Goal: Information Seeking & Learning: Learn about a topic

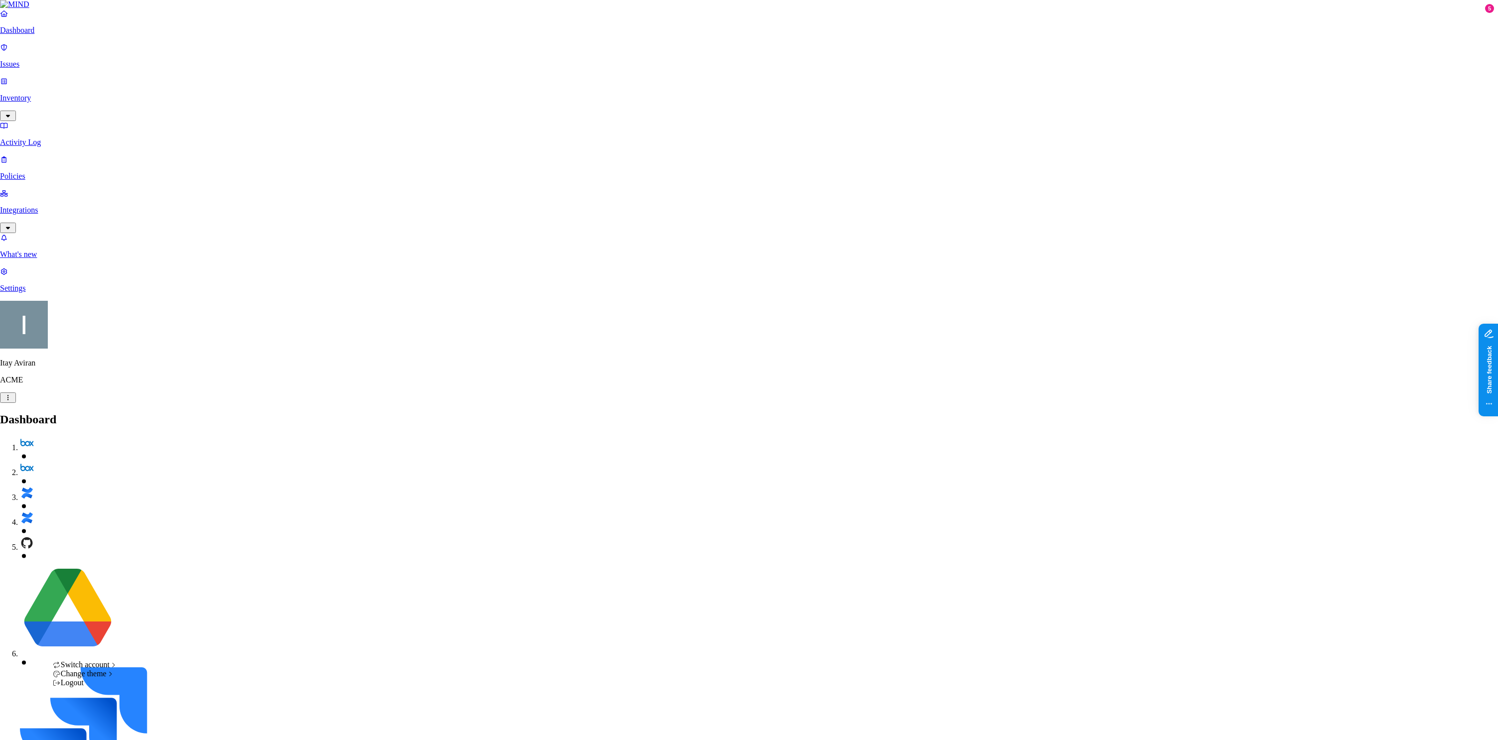
click at [98, 687] on div "Logout" at bounding box center [85, 682] width 65 height 9
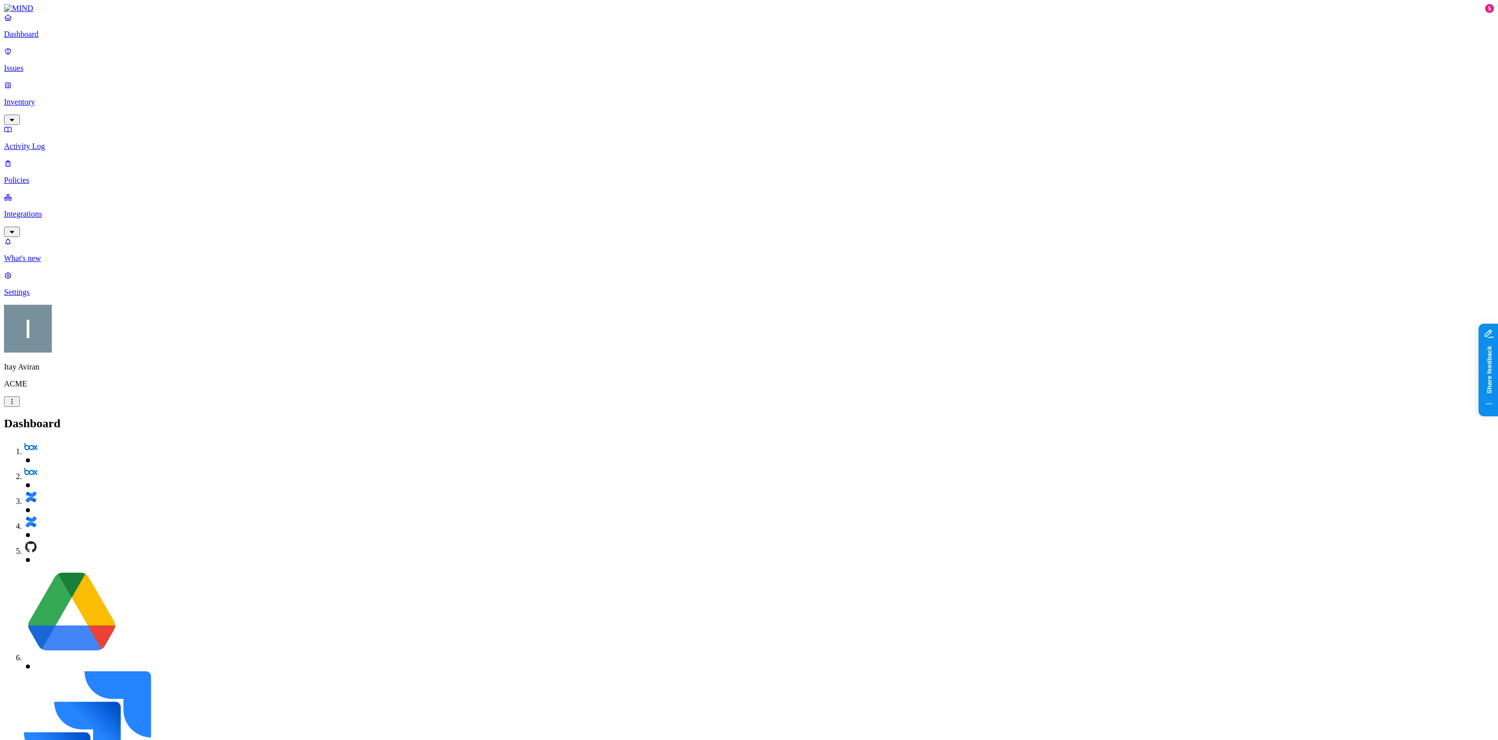
click at [61, 98] on p "Inventory" at bounding box center [749, 102] width 1490 height 9
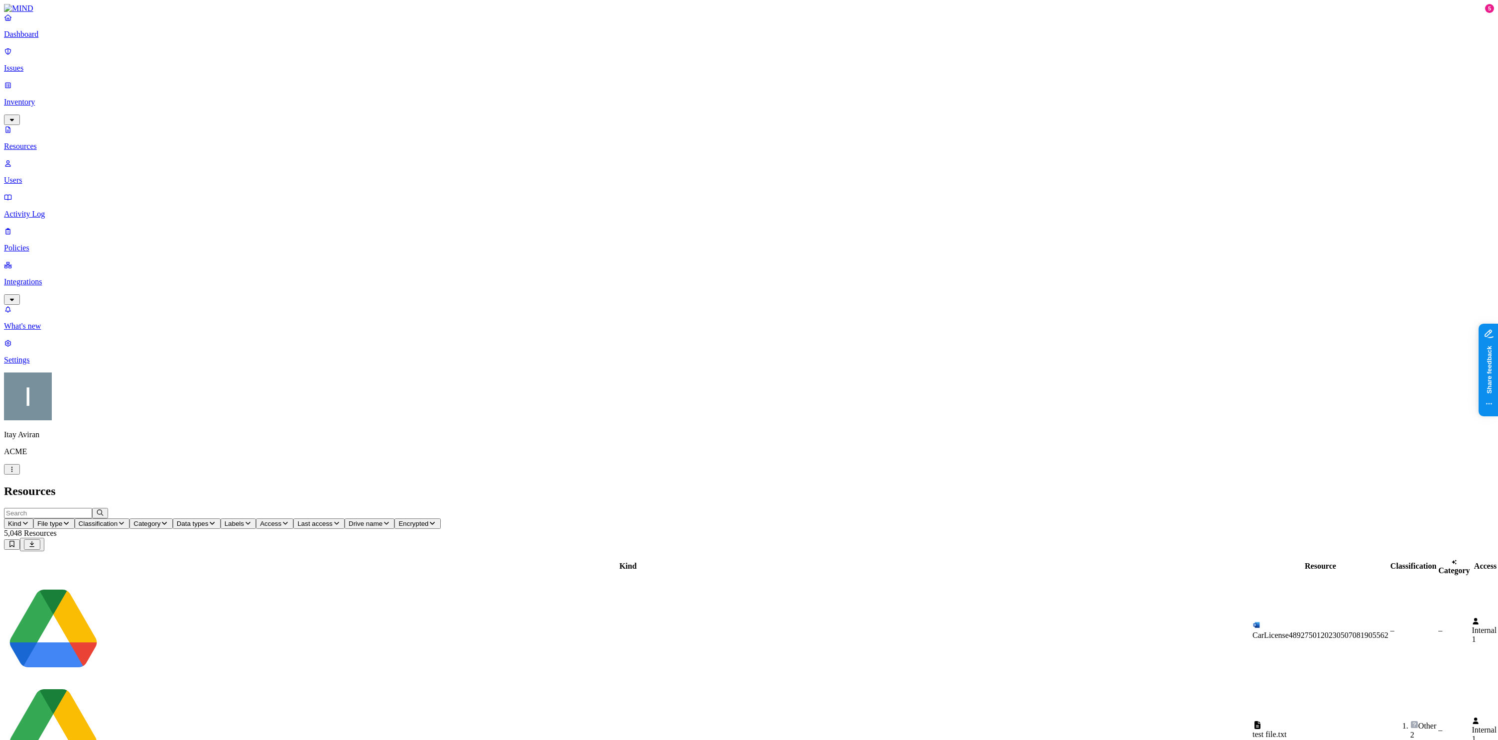
click at [61, 98] on p "Inventory" at bounding box center [749, 102] width 1490 height 9
click at [67, 277] on p "Integrations" at bounding box center [749, 281] width 1490 height 9
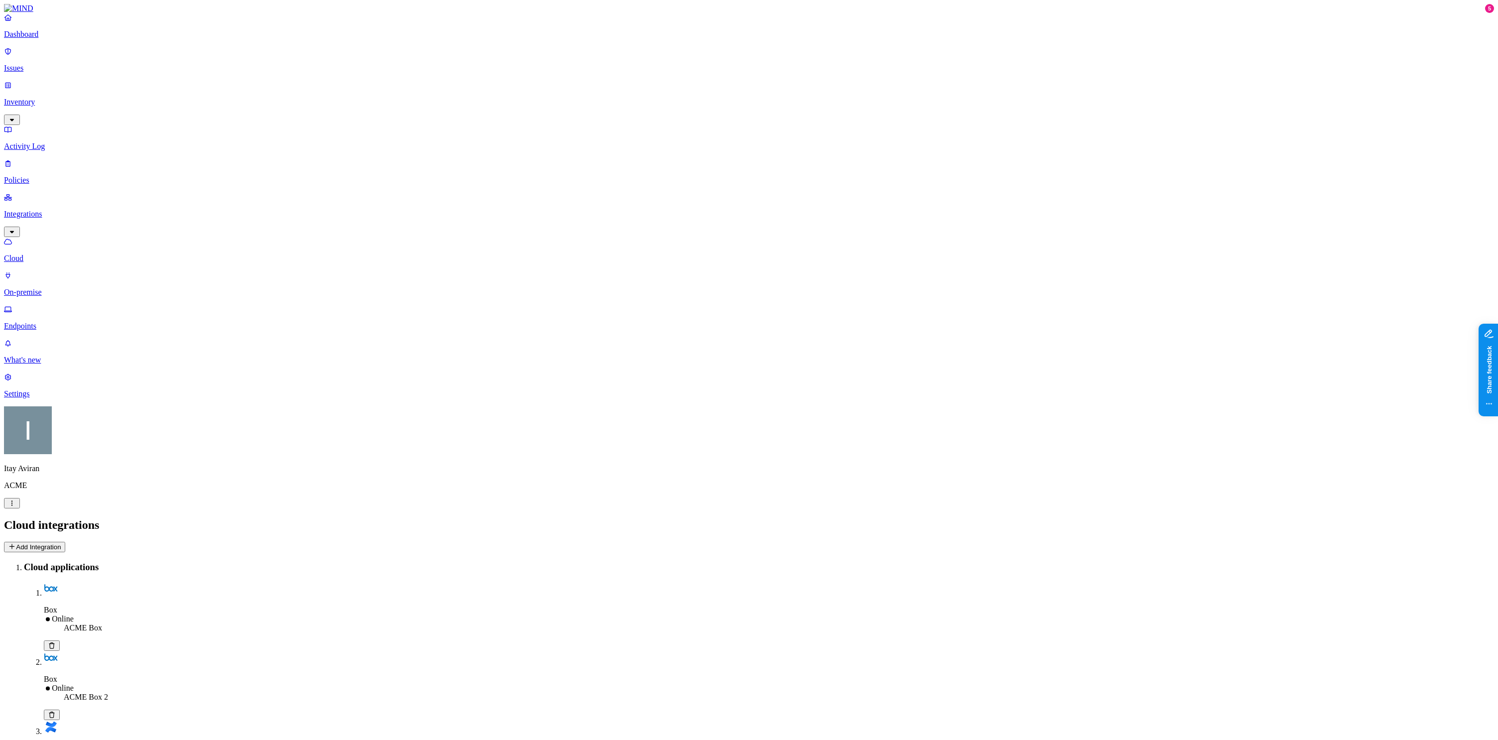
click at [51, 176] on p "Policies" at bounding box center [749, 180] width 1490 height 9
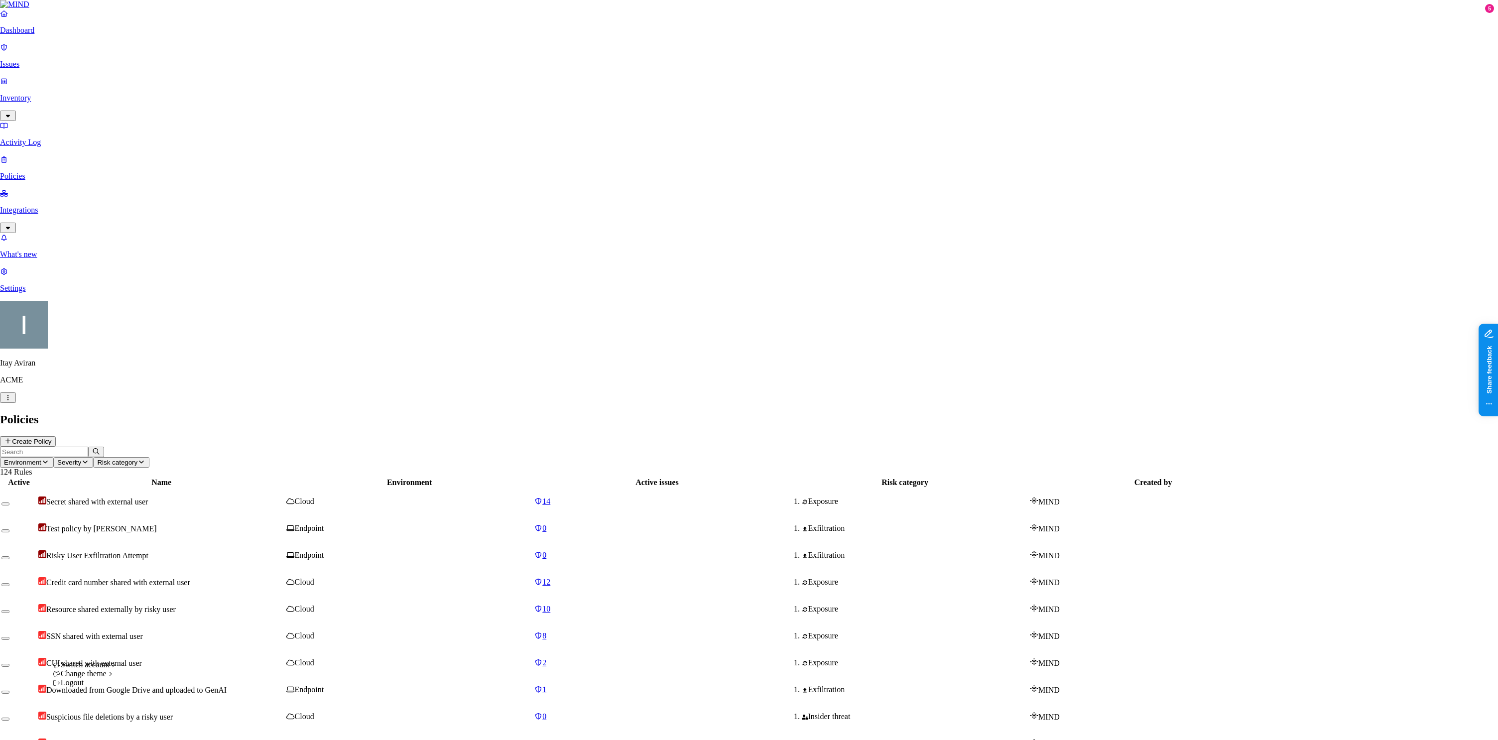
click at [91, 729] on html "Dashboard Issues Inventory Activity Log Policies Integrations What's new 5 Sett…" at bounding box center [749, 669] width 1498 height 1339
click at [159, 660] on span "Samsara" at bounding box center [178, 656] width 88 height 8
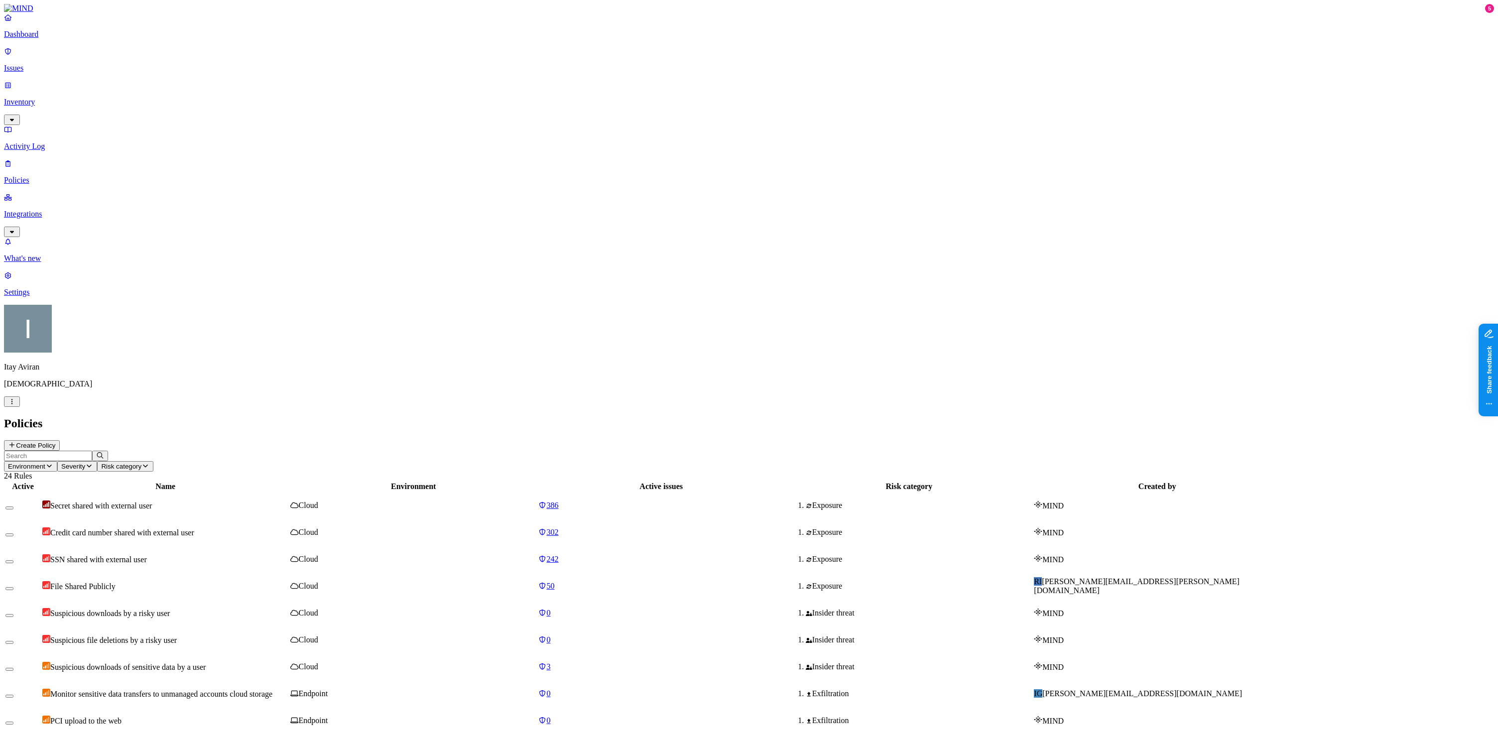
click at [289, 573] on td "File Shared Publicly" at bounding box center [165, 586] width 247 height 26
click at [272, 690] on span "Monitor sensitive data transfers to unmanaged accounts cloud storage" at bounding box center [161, 694] width 222 height 8
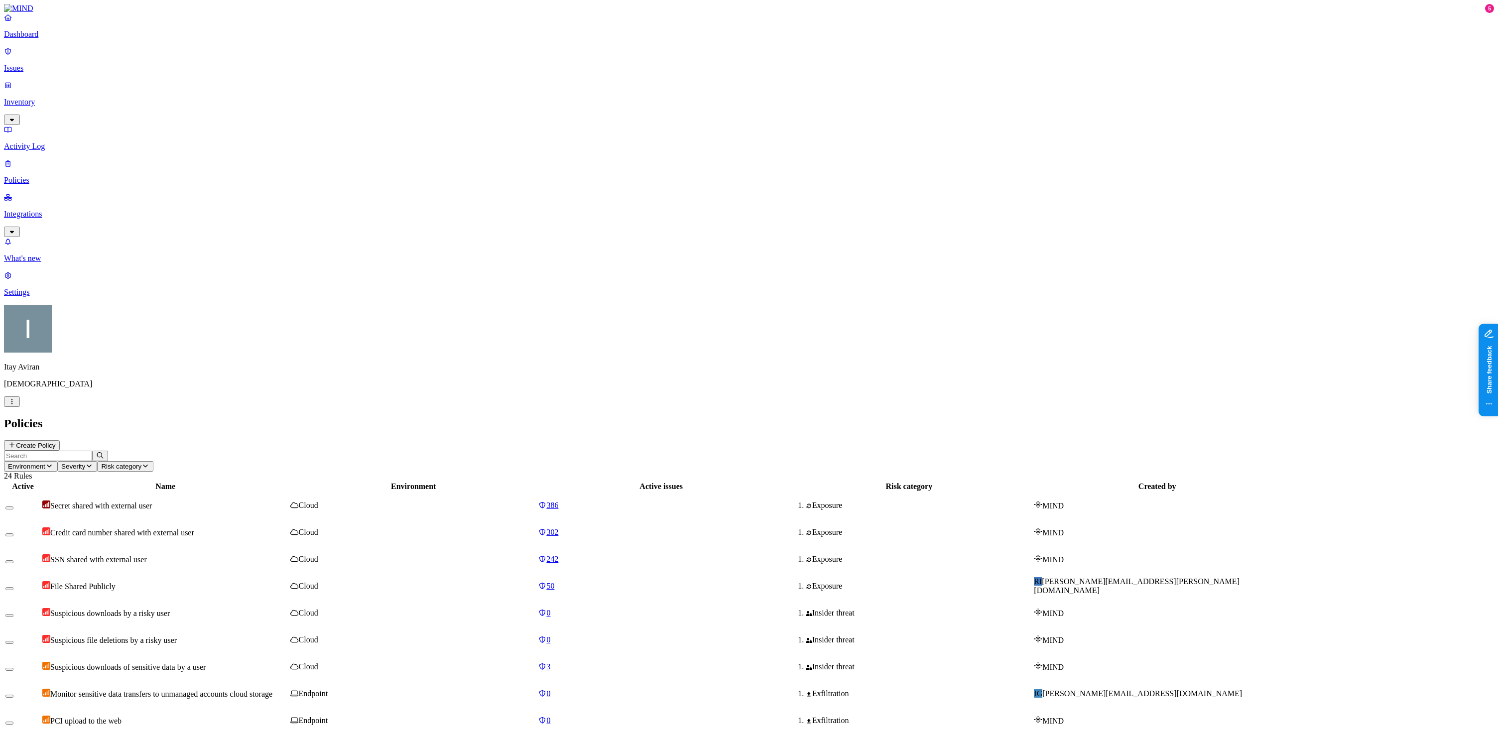
click at [65, 210] on p "Integrations" at bounding box center [749, 214] width 1490 height 9
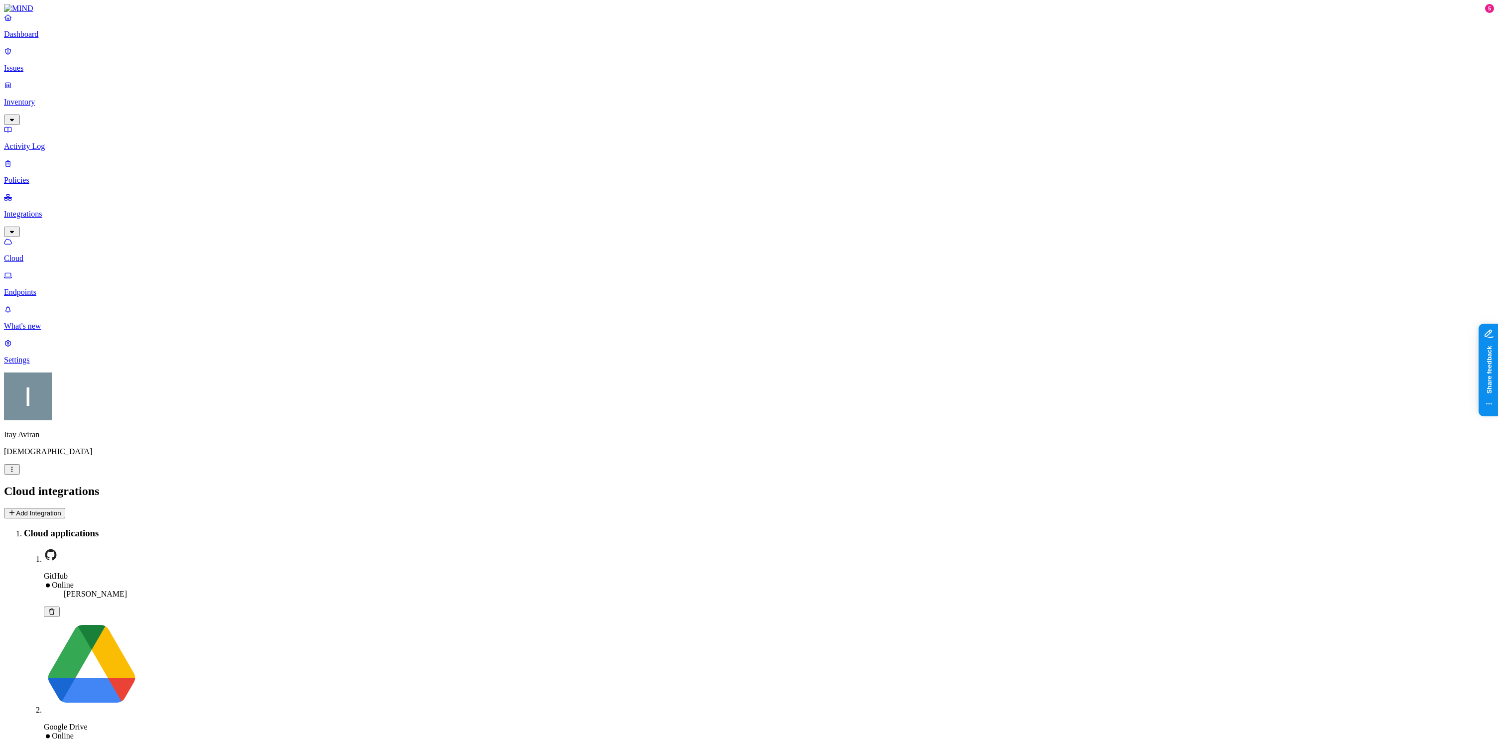
drag, startPoint x: 1098, startPoint y: 71, endPoint x: 1066, endPoint y: 67, distance: 32.7
click at [55, 288] on p "Endpoints" at bounding box center [749, 292] width 1490 height 9
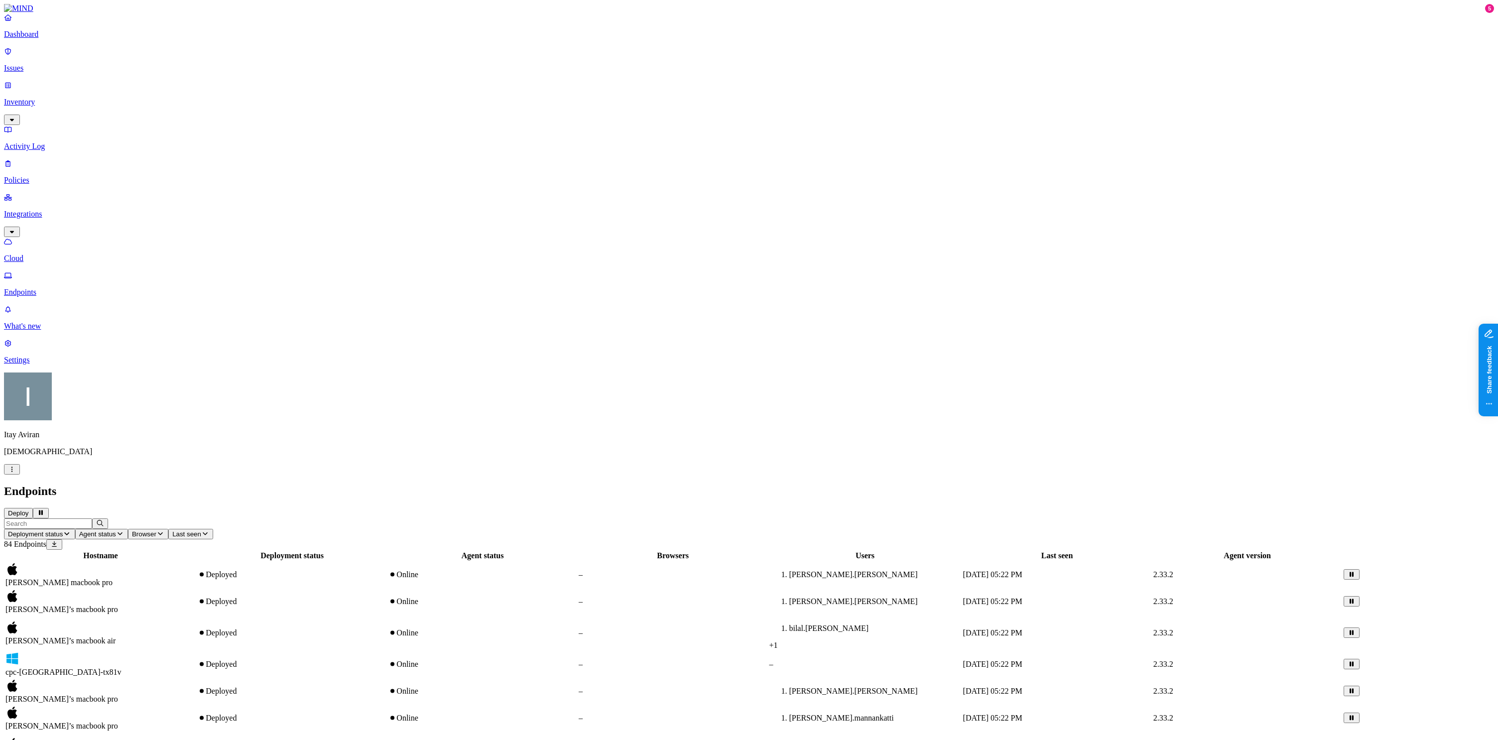
drag, startPoint x: 1446, startPoint y: 235, endPoint x: 1474, endPoint y: 232, distance: 27.6
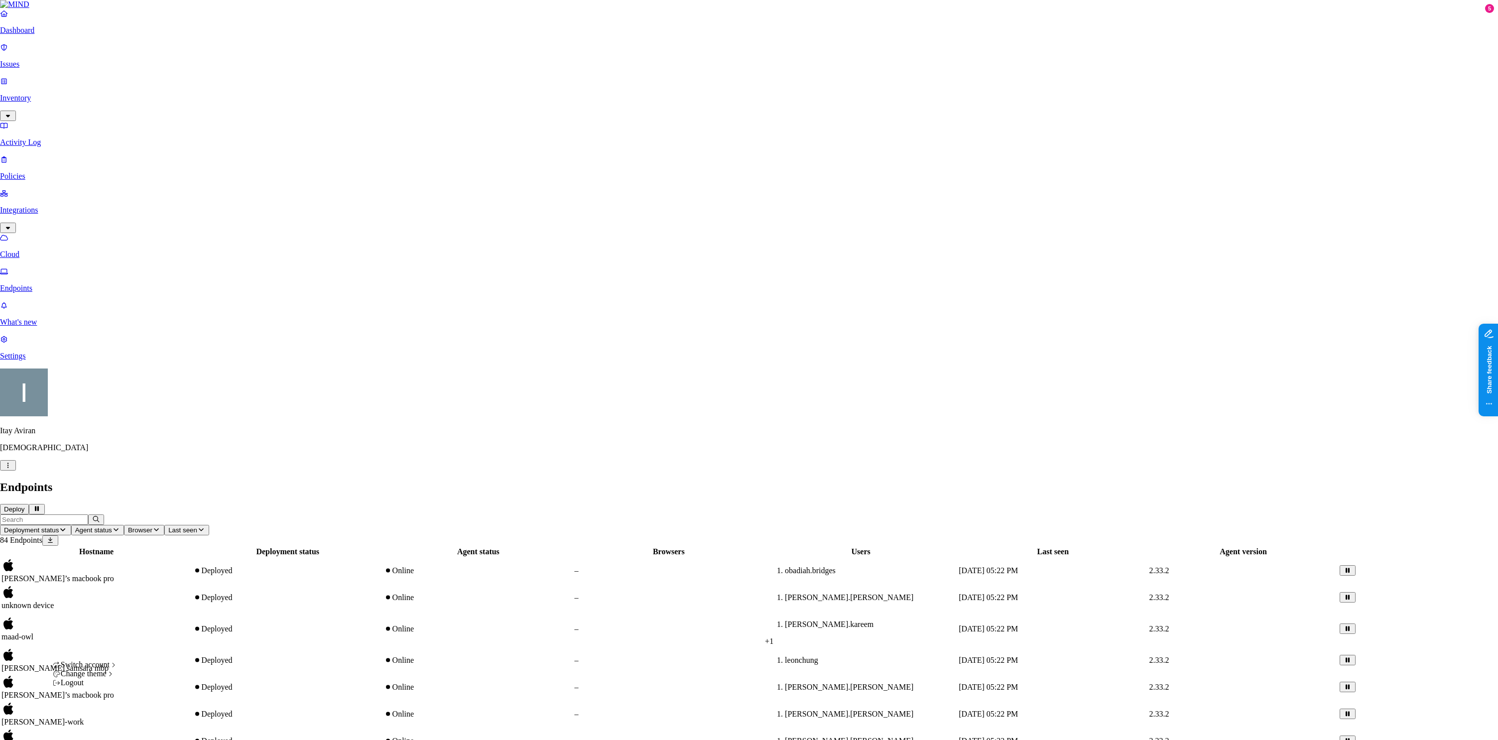
click at [12, 469] on icon "button" at bounding box center [8, 465] width 8 height 6
click at [165, 553] on div "ACME" at bounding box center [178, 548] width 88 height 9
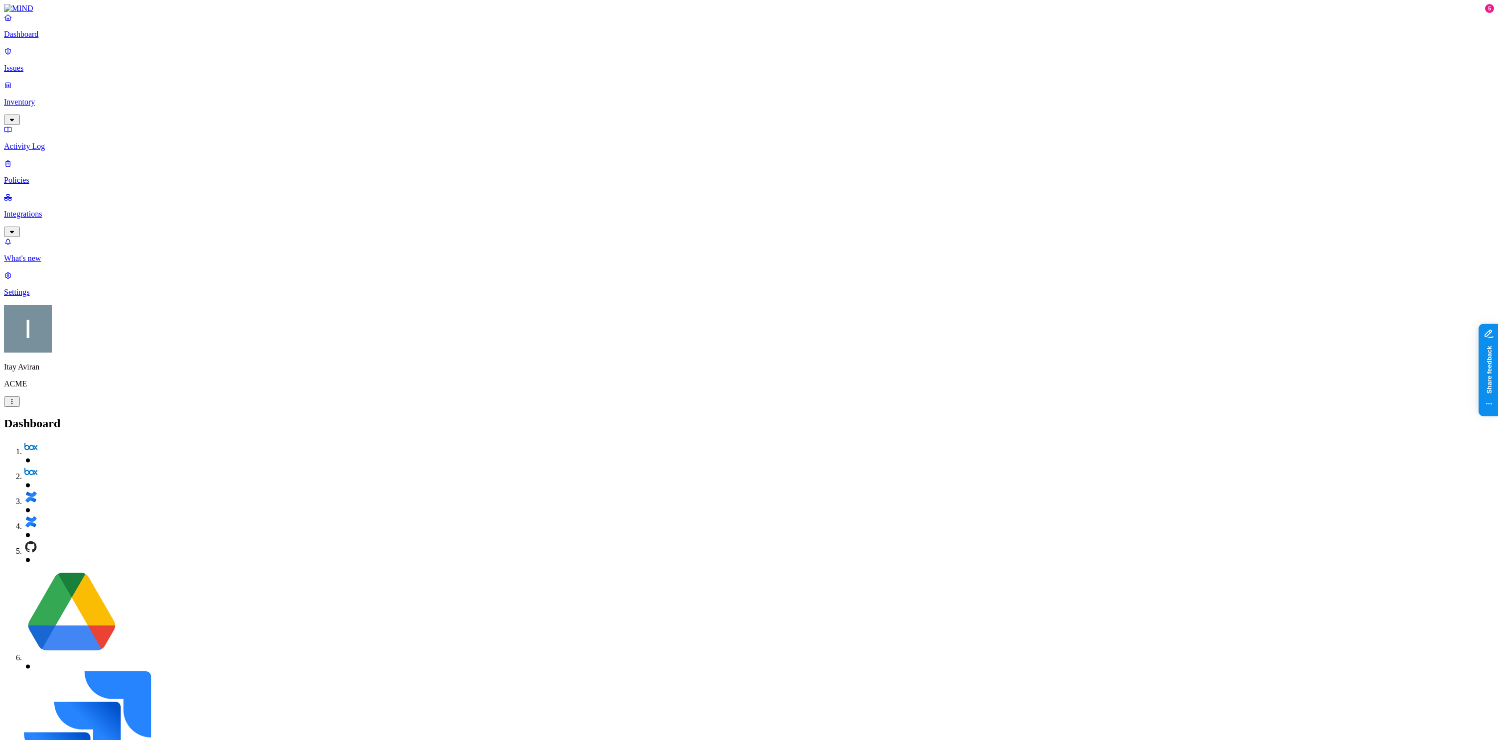
click at [83, 210] on p "Integrations" at bounding box center [749, 214] width 1490 height 9
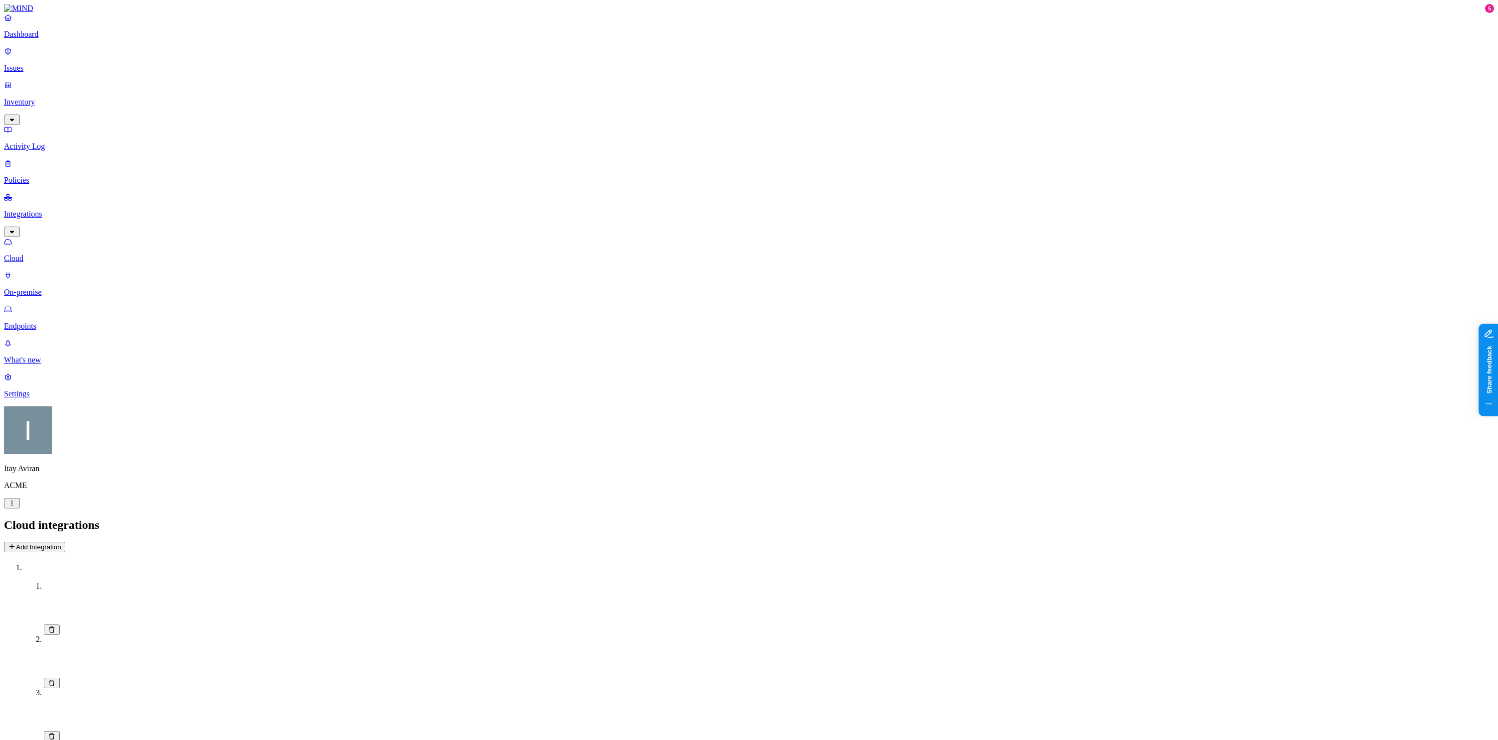
click at [66, 176] on p "Policies" at bounding box center [749, 180] width 1490 height 9
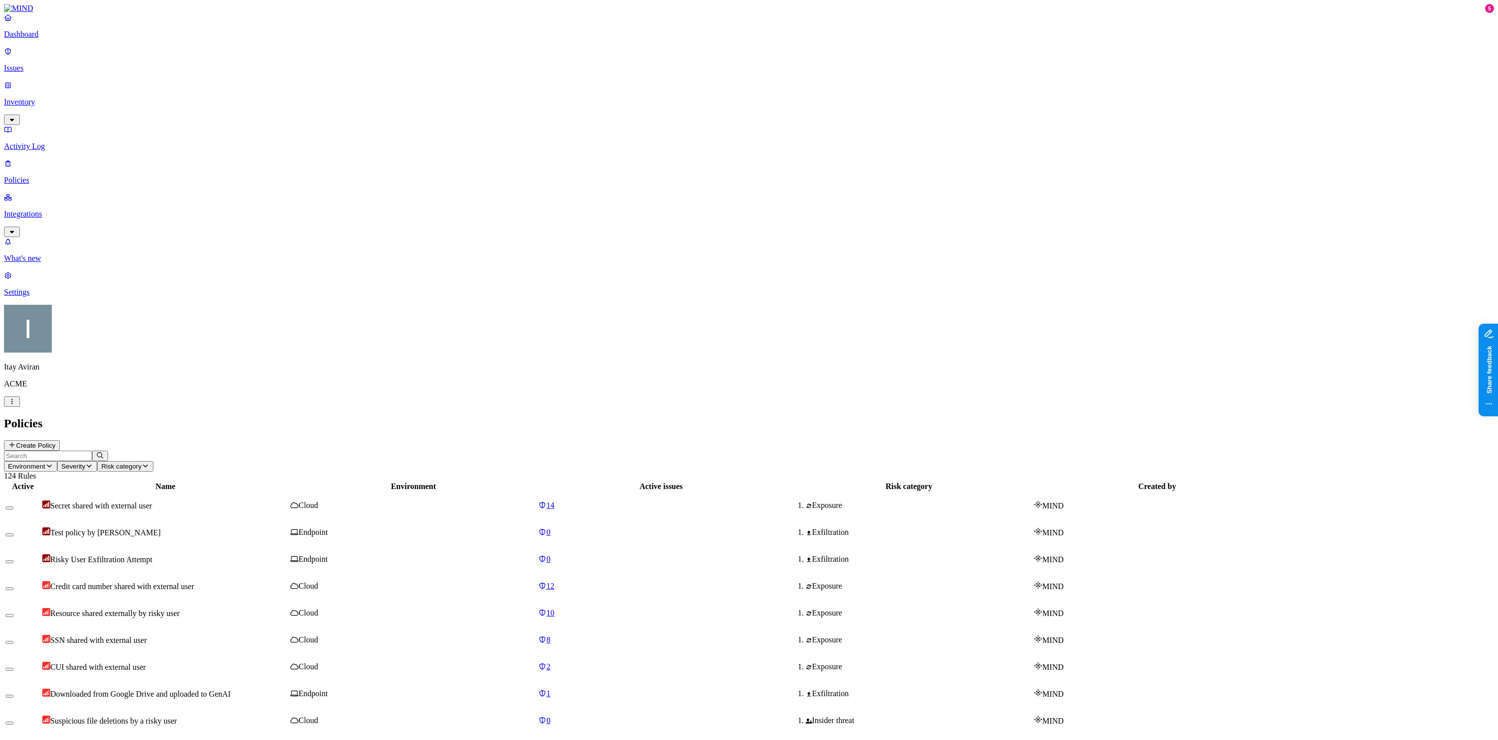
click at [152, 555] on span "Risky User Exfiltration Attempt" at bounding box center [101, 559] width 102 height 8
click at [265, 493] on td "Secret shared with external user" at bounding box center [165, 506] width 247 height 26
click at [289, 520] on td "Test policy by [PERSON_NAME]" at bounding box center [165, 533] width 247 height 26
click at [57, 461] on button "Environment" at bounding box center [30, 466] width 53 height 10
click at [53, 463] on icon "button" at bounding box center [49, 466] width 8 height 6
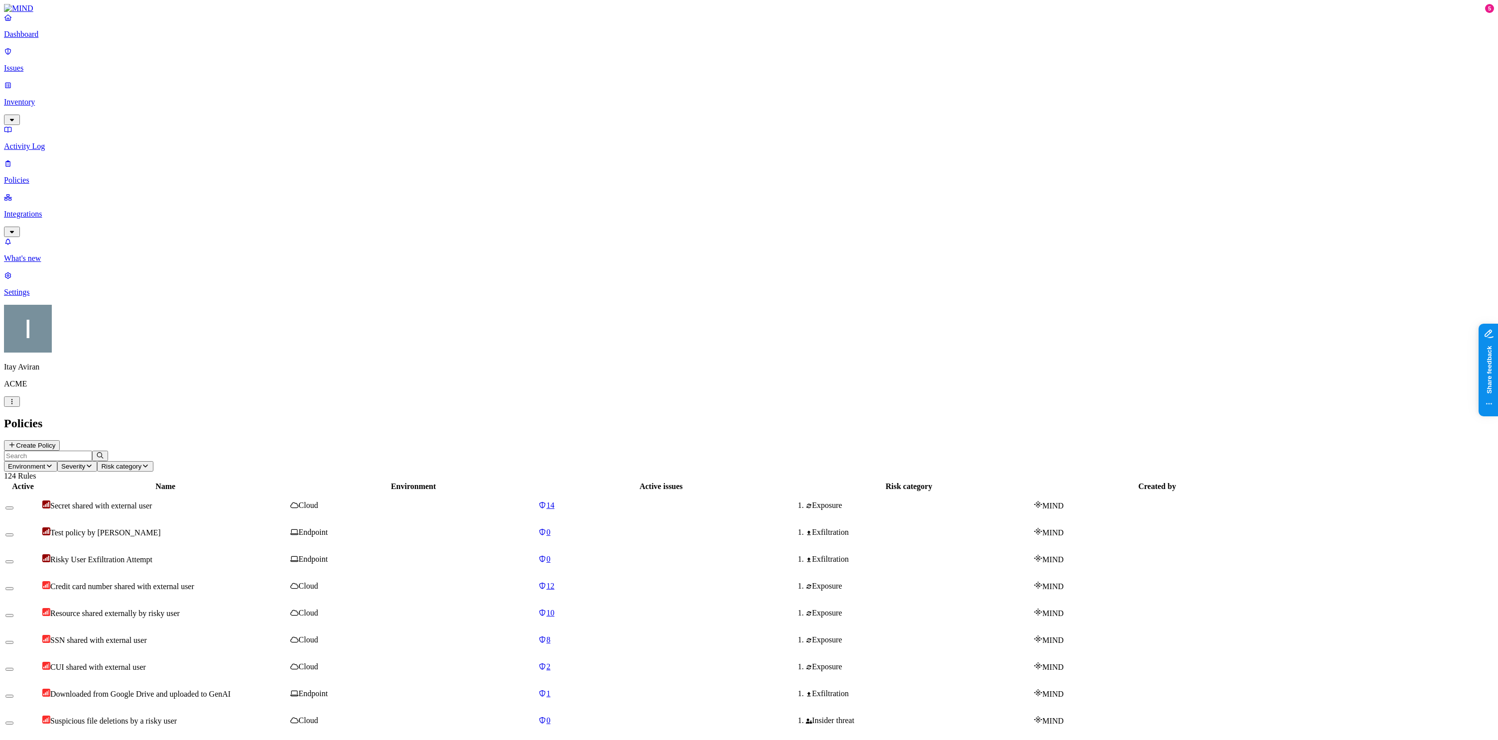
click at [53, 463] on icon "button" at bounding box center [49, 466] width 8 height 6
click at [221, 77] on div "Endpoint" at bounding box center [221, 90] width 0 height 27
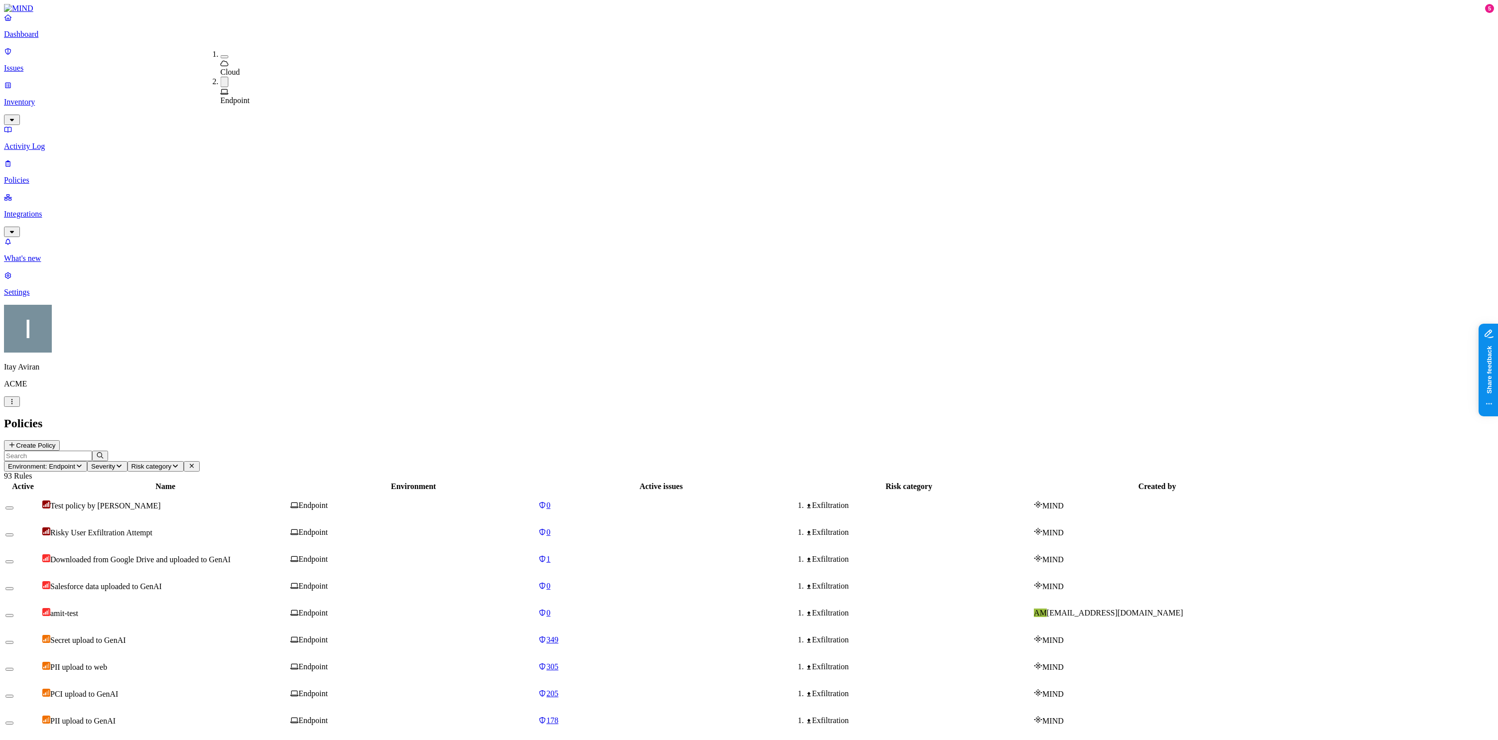
click at [492, 451] on header "Environment: Endpoint Severity Risk category 93 Rules" at bounding box center [749, 466] width 1490 height 30
